Goal: Transaction & Acquisition: Purchase product/service

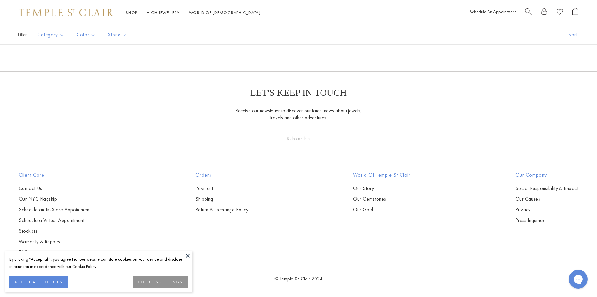
scroll to position [3406, 0]
click at [290, 46] on link "2" at bounding box center [288, 37] width 20 height 17
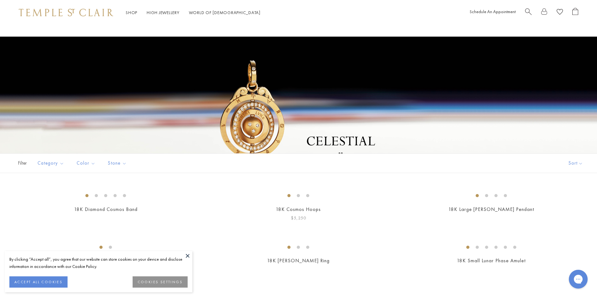
scroll to position [156, 0]
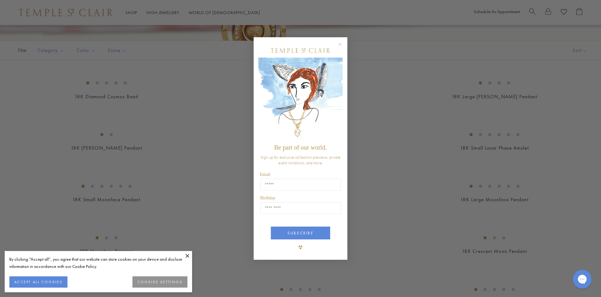
click at [340, 42] on circle "Close dialog" at bounding box center [340, 43] width 7 height 7
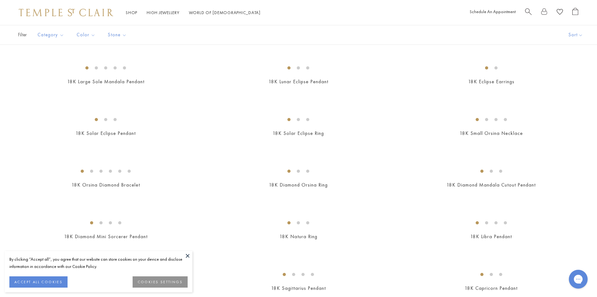
scroll to position [437, 0]
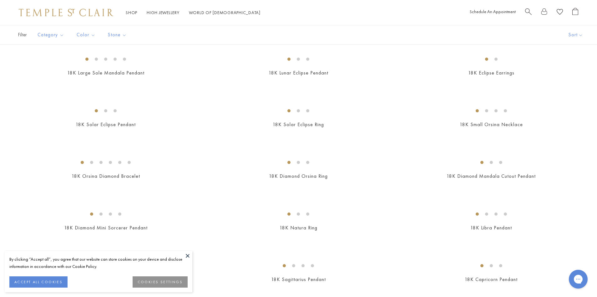
click at [0, 0] on img at bounding box center [0, 0] width 0 height 0
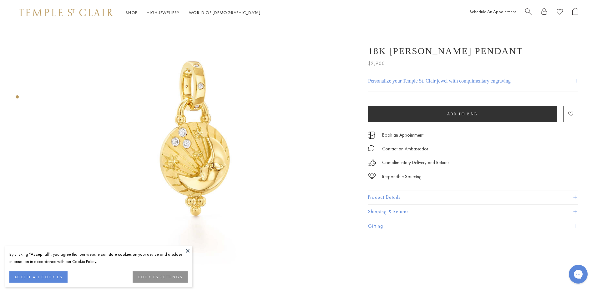
scroll to position [62, 0]
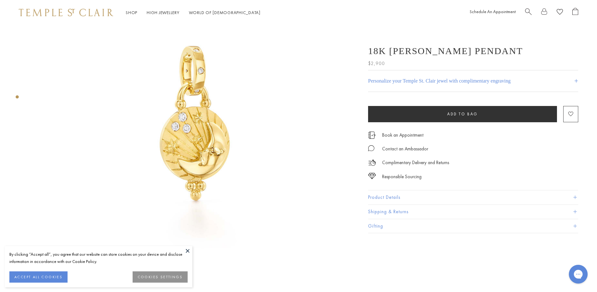
click at [194, 126] on img at bounding box center [192, 124] width 322 height 322
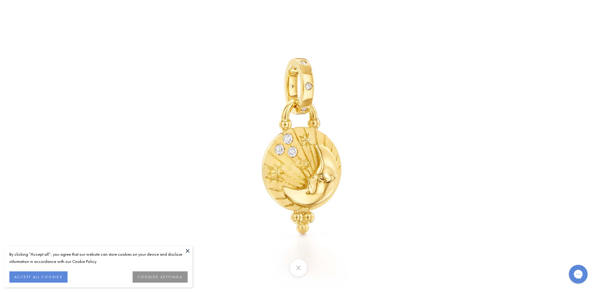
click at [301, 266] on button at bounding box center [298, 267] width 17 height 17
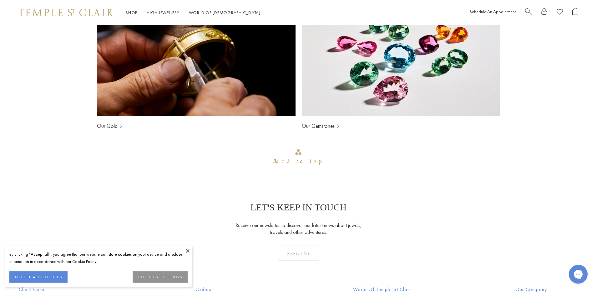
scroll to position [597, 0]
click at [155, 80] on img at bounding box center [196, 53] width 198 height 125
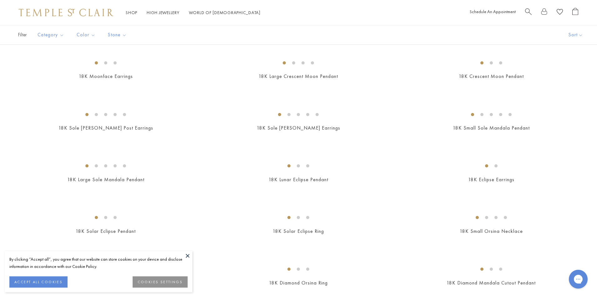
scroll to position [311, 0]
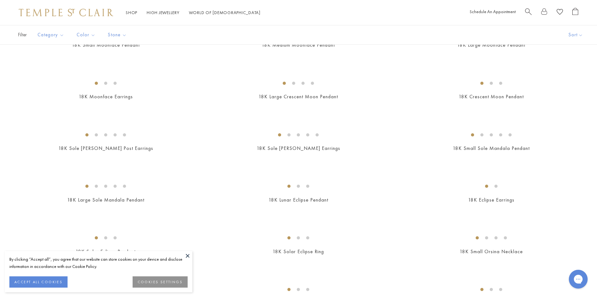
click at [187, 254] on button at bounding box center [187, 255] width 9 height 9
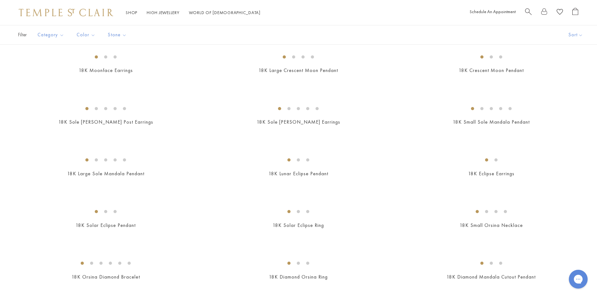
scroll to position [373, 0]
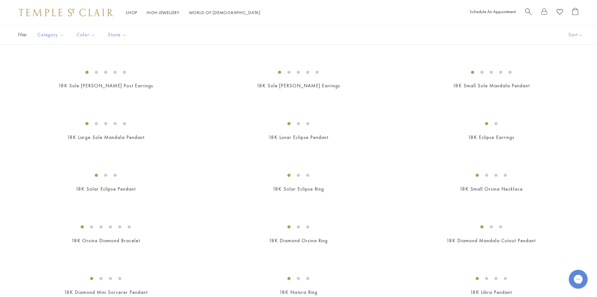
click at [0, 0] on img at bounding box center [0, 0] width 0 height 0
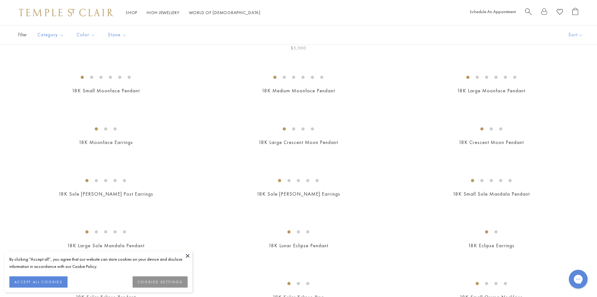
scroll to position [248, 0]
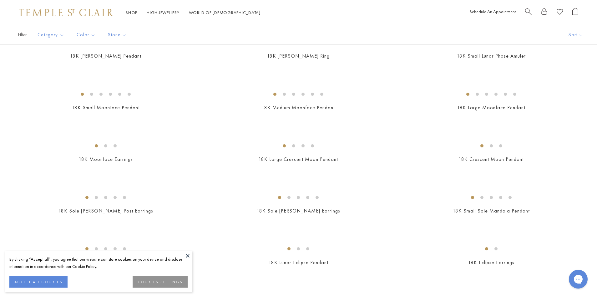
click at [0, 0] on img at bounding box center [0, 0] width 0 height 0
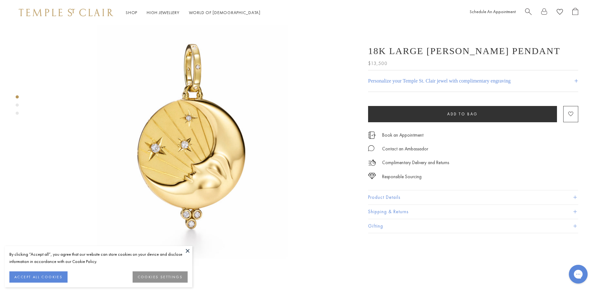
scroll to position [31, 0]
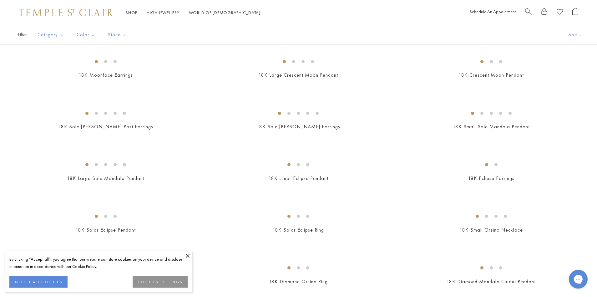
scroll to position [342, 0]
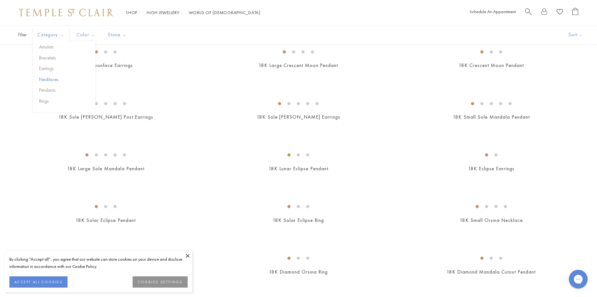
click at [52, 78] on button "Necklaces" at bounding box center [66, 79] width 58 height 7
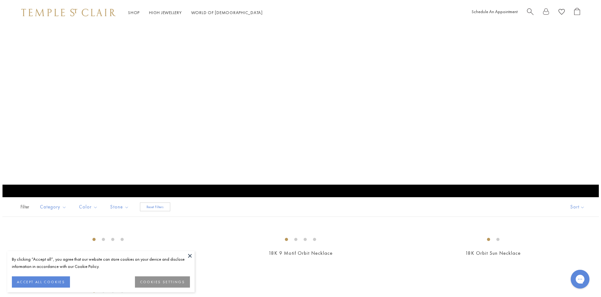
scroll to position [342, 0]
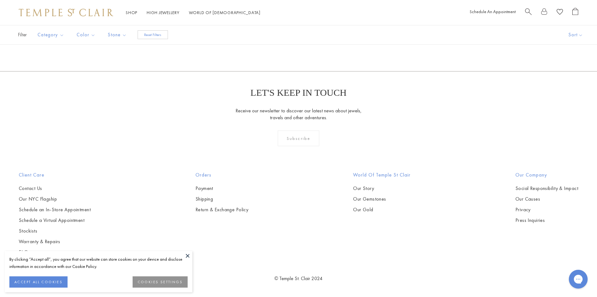
click at [527, 9] on span "Search" at bounding box center [528, 11] width 7 height 7
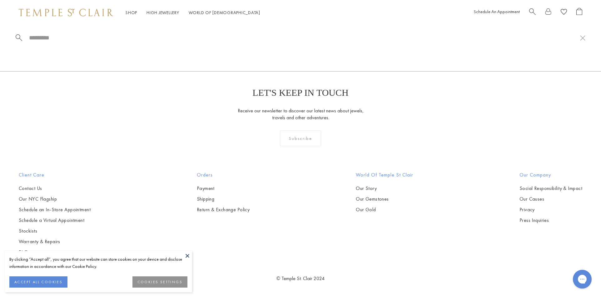
click at [28, 32] on div at bounding box center [300, 37] width 601 height 25
click at [37, 39] on input "search" at bounding box center [304, 37] width 552 height 7
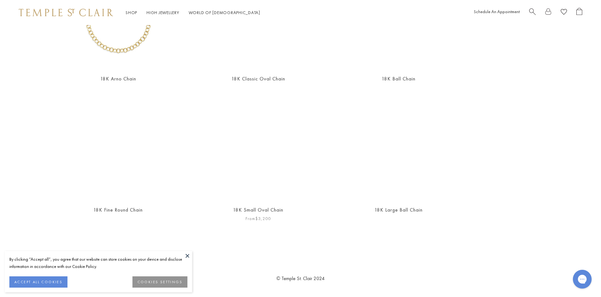
scroll to position [94, 0]
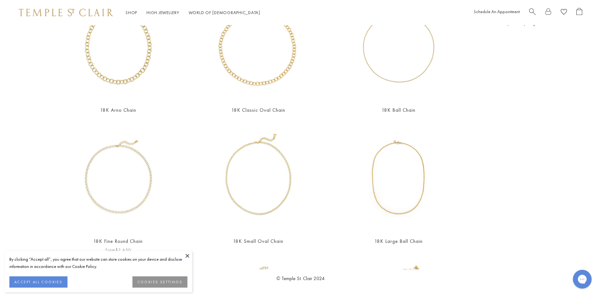
type input "******"
click at [127, 184] on img at bounding box center [118, 176] width 109 height 109
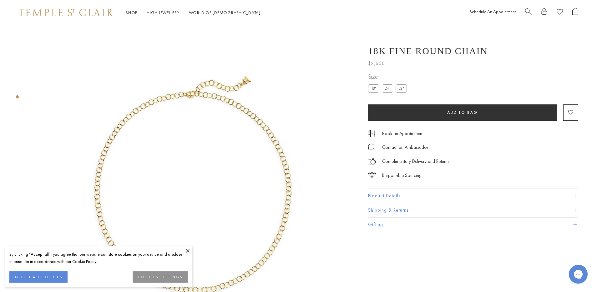
scroll to position [25, 0]
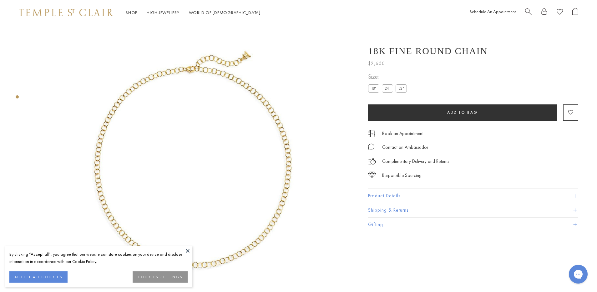
click at [389, 87] on label "24"" at bounding box center [387, 88] width 11 height 8
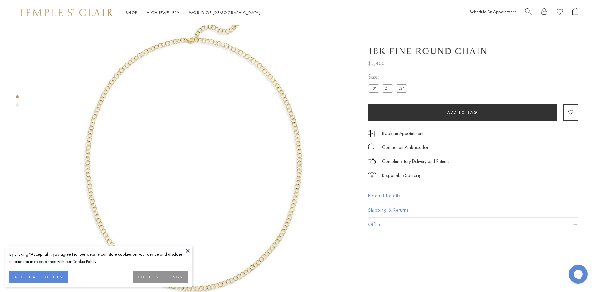
click at [371, 87] on label "18"" at bounding box center [373, 88] width 11 height 8
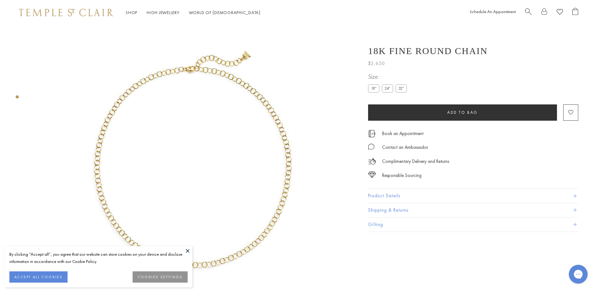
click at [387, 87] on label "24"" at bounding box center [387, 88] width 11 height 8
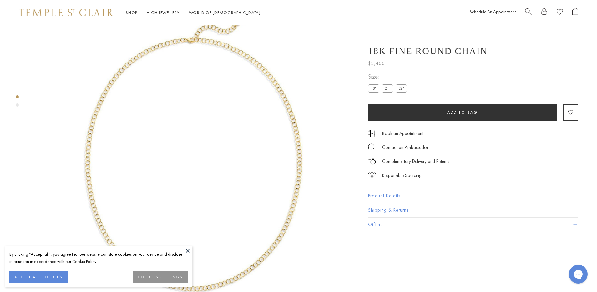
scroll to position [56, 0]
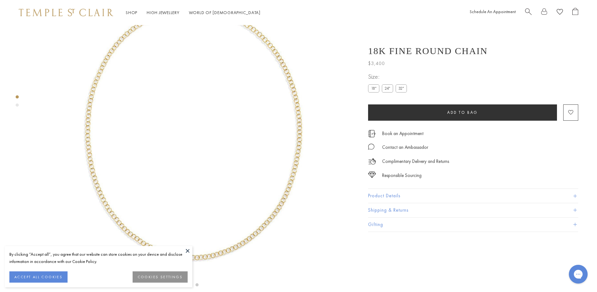
click at [187, 248] on button at bounding box center [187, 250] width 9 height 9
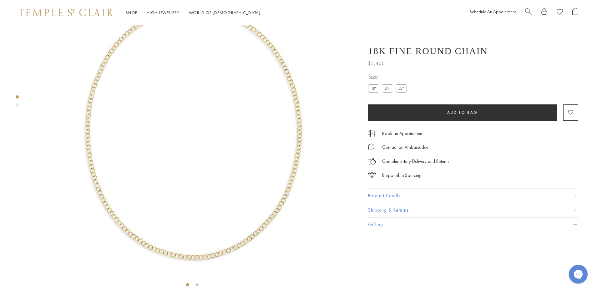
click at [402, 89] on label "32"" at bounding box center [400, 88] width 11 height 8
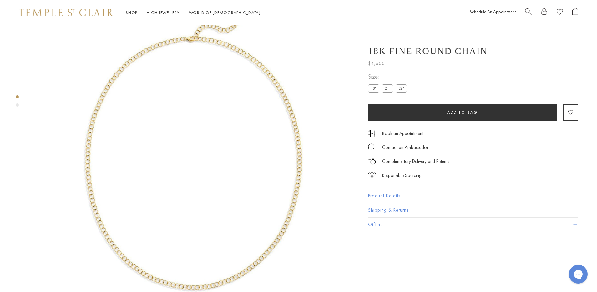
scroll to position [25, 0]
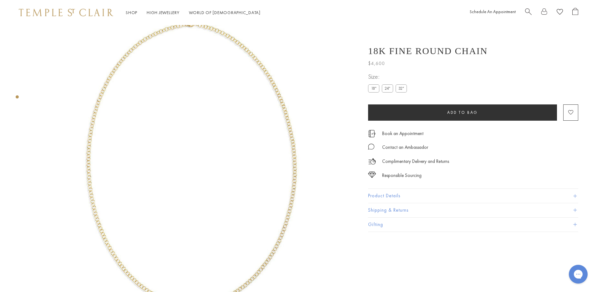
click at [387, 87] on label "24"" at bounding box center [387, 88] width 11 height 8
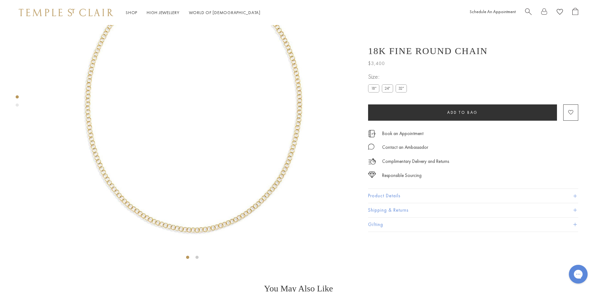
scroll to position [87, 0]
